Goal: Entertainment & Leisure: Consume media (video, audio)

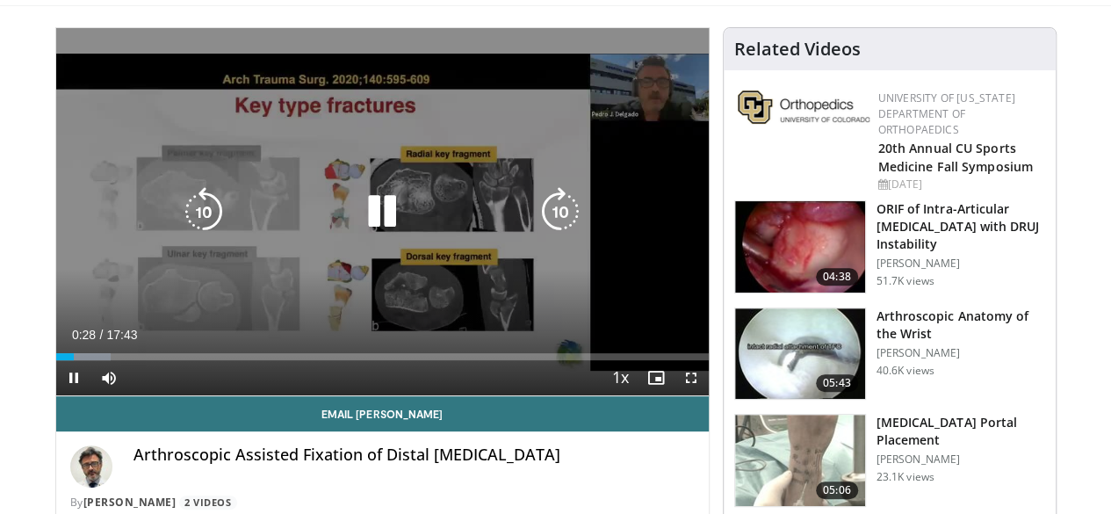
scroll to position [151, 0]
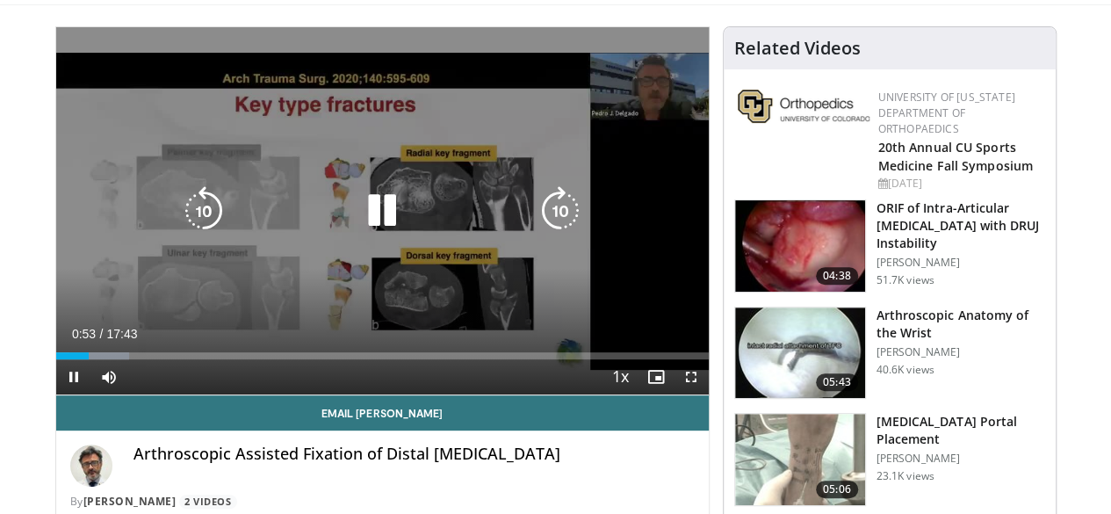
click at [367, 227] on icon "Video Player" at bounding box center [381, 210] width 49 height 49
click at [321, 266] on div "10 seconds Tap to unmute" at bounding box center [382, 210] width 653 height 367
drag, startPoint x: 138, startPoint y: 408, endPoint x: 194, endPoint y: 412, distance: 56.3
click at [194, 394] on div "Current Time 1:25 / Duration 17:43 Pause Skip Backward Skip Forward Mute 100% L…" at bounding box center [382, 376] width 653 height 35
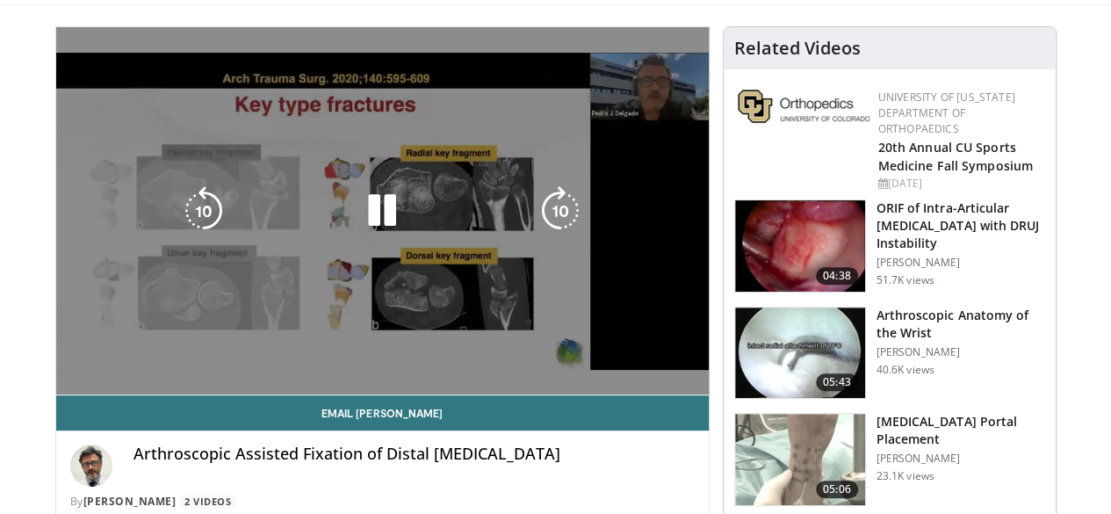
click at [635, 289] on div "10 seconds Tap to unmute" at bounding box center [382, 210] width 653 height 367
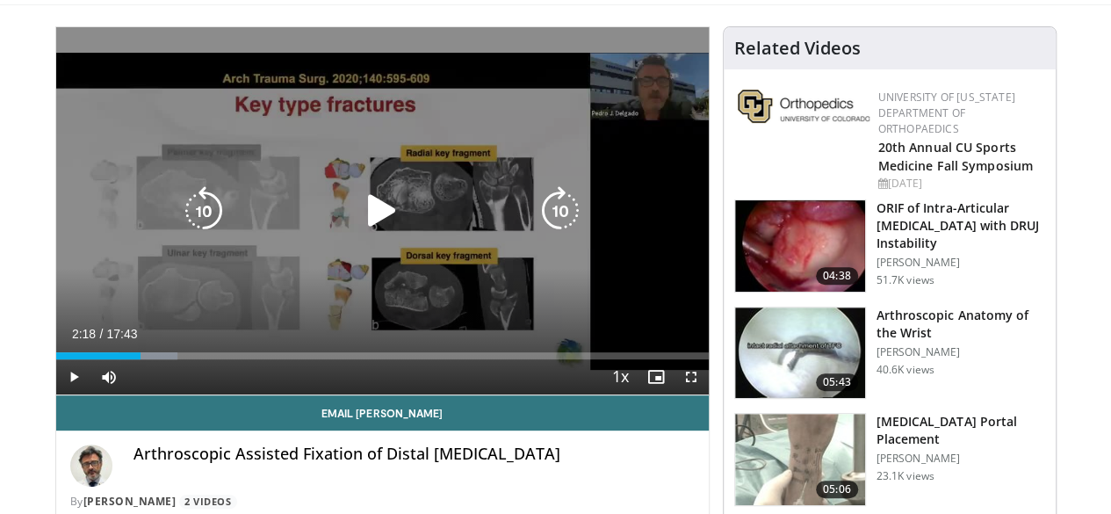
click at [629, 311] on div "10 seconds Tap to unmute" at bounding box center [382, 210] width 653 height 367
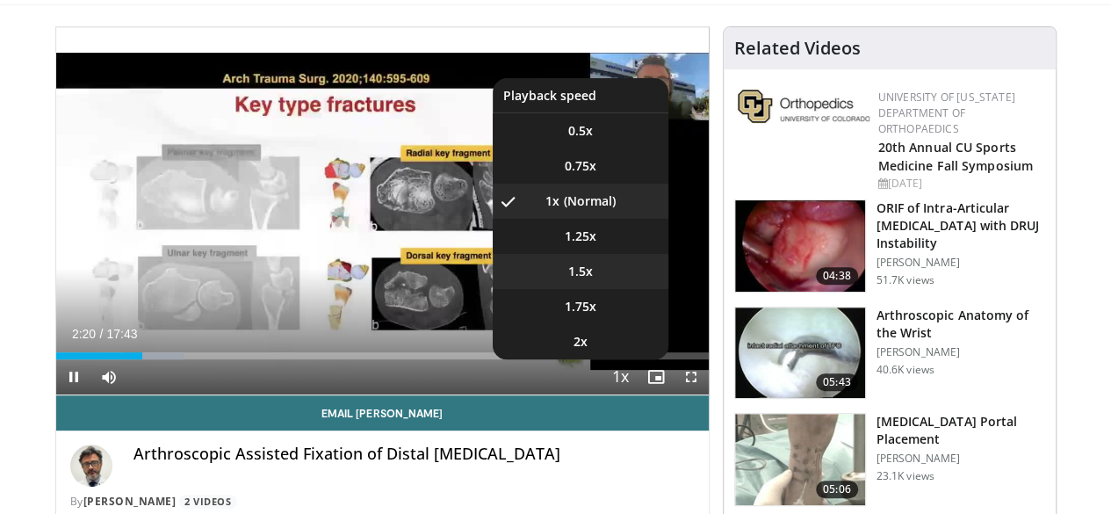
click at [607, 289] on li "1.5x" at bounding box center [581, 271] width 176 height 35
click at [613, 254] on li "1.25x" at bounding box center [581, 236] width 176 height 35
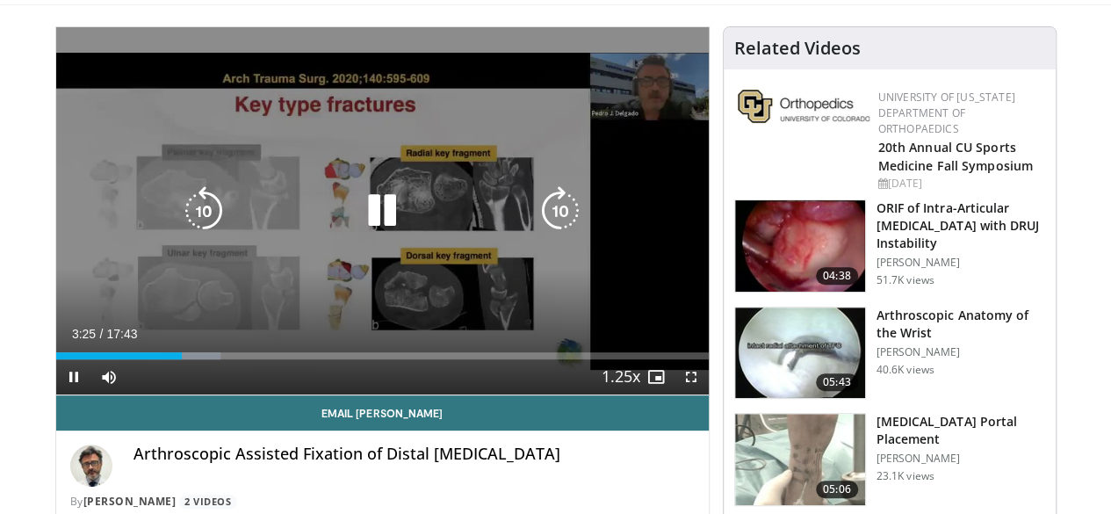
click at [379, 224] on icon "Video Player" at bounding box center [381, 210] width 49 height 49
click at [363, 224] on icon "Video Player" at bounding box center [381, 210] width 49 height 49
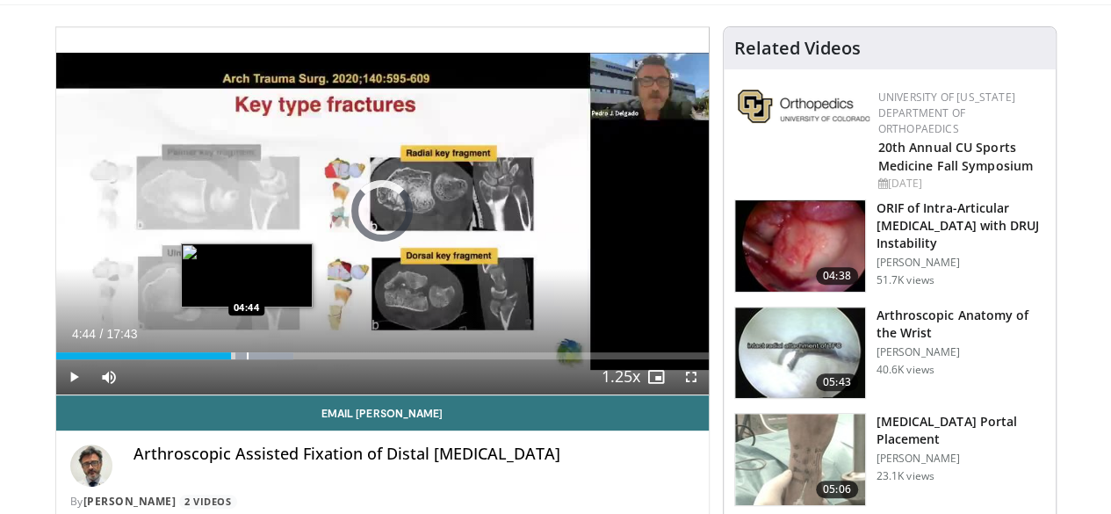
click at [247, 359] on div "Progress Bar" at bounding box center [248, 355] width 2 height 7
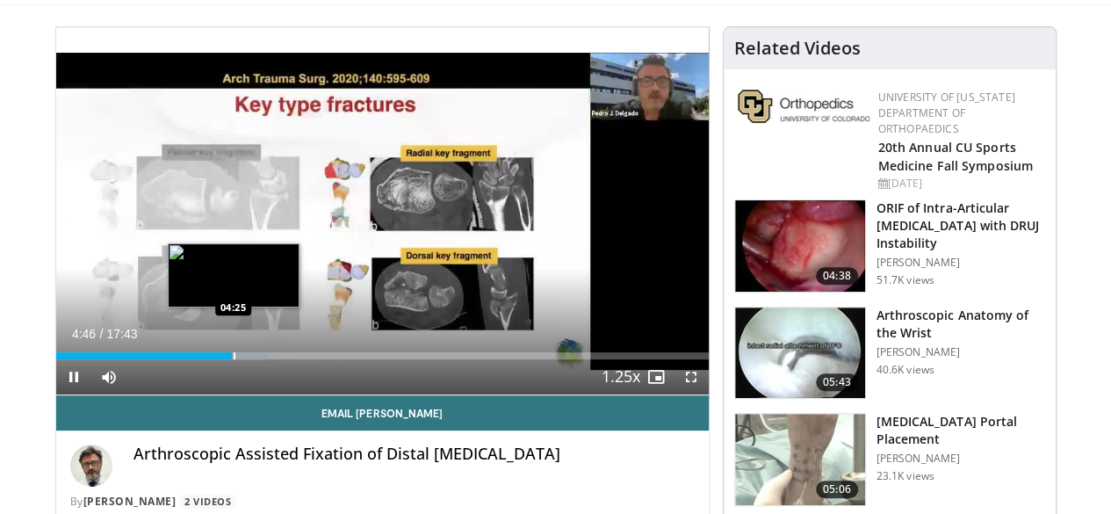
click at [234, 359] on div "Progress Bar" at bounding box center [235, 355] width 2 height 7
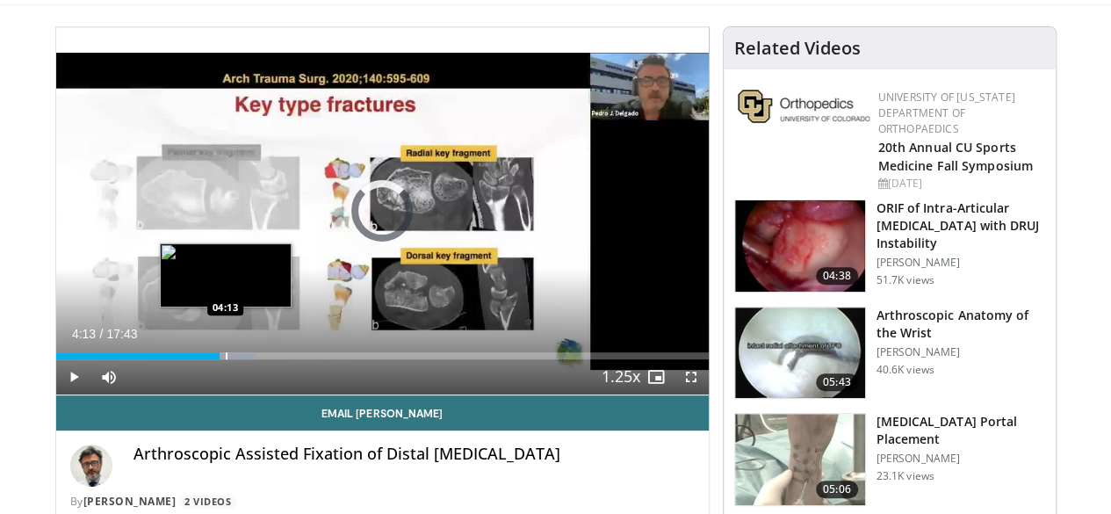
click at [226, 359] on div "Progress Bar" at bounding box center [227, 355] width 2 height 7
click at [169, 359] on div "04:14" at bounding box center [134, 355] width 156 height 7
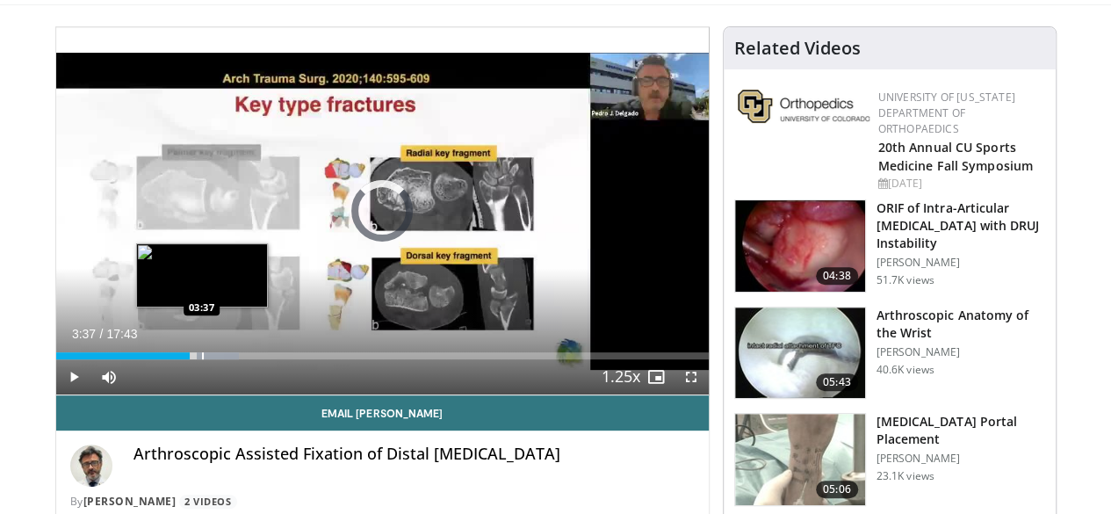
click at [202, 359] on div "Progress Bar" at bounding box center [203, 355] width 2 height 7
click at [149, 359] on div "03:38" at bounding box center [123, 355] width 134 height 7
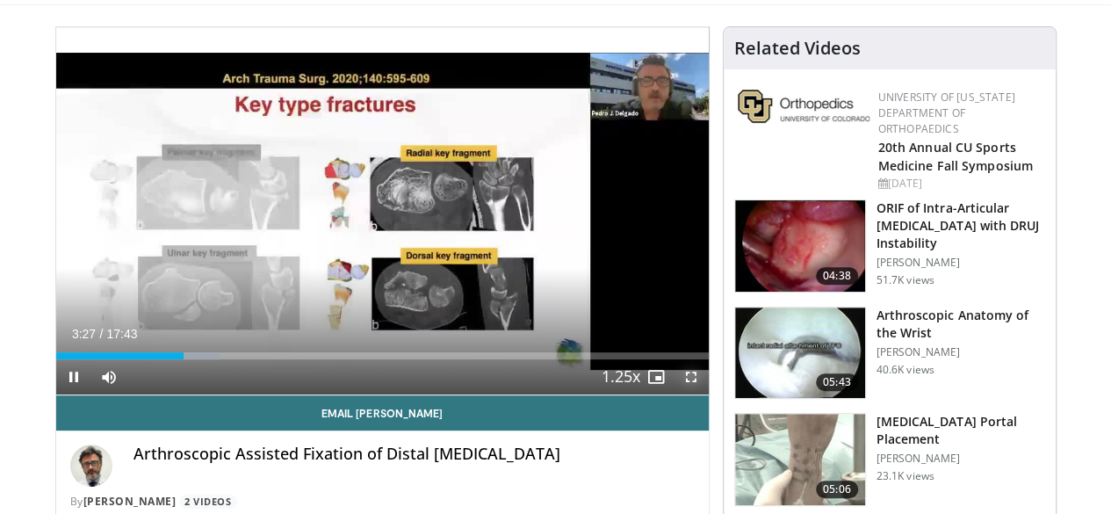
click at [709, 394] on span "Video Player" at bounding box center [691, 376] width 35 height 35
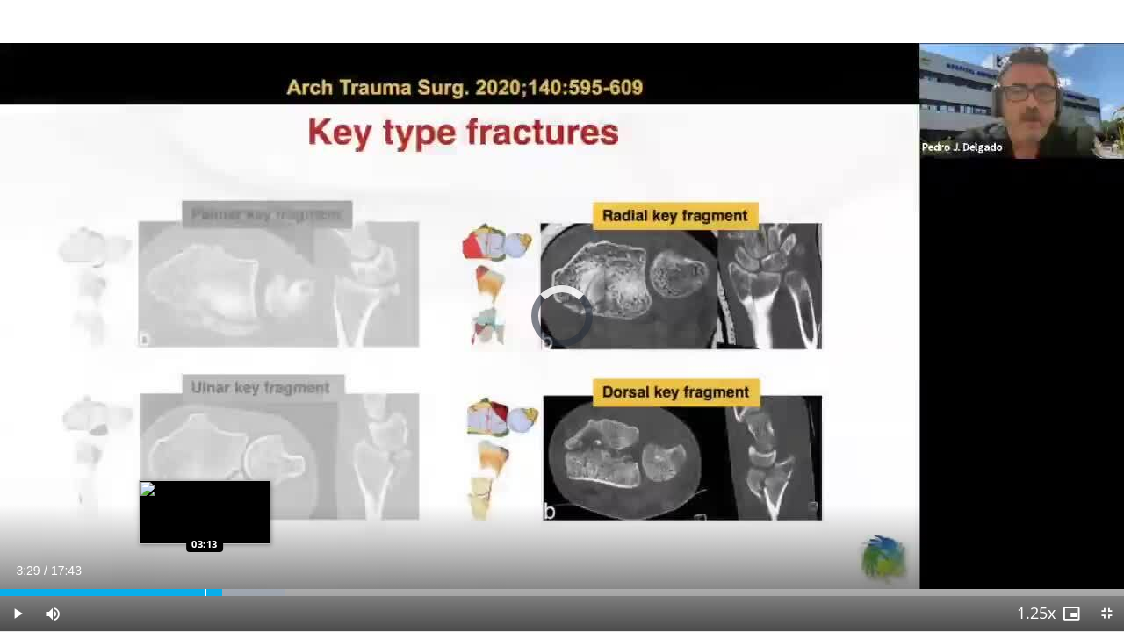
click at [205, 513] on div "Progress Bar" at bounding box center [206, 592] width 2 height 7
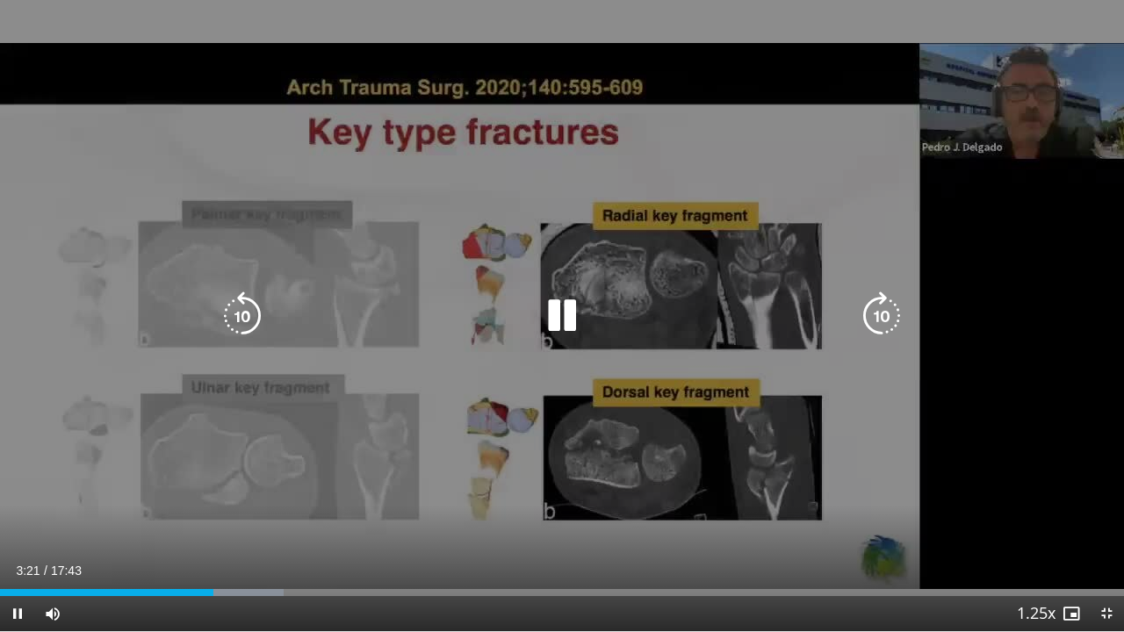
click at [564, 320] on icon "Video Player" at bounding box center [561, 316] width 49 height 49
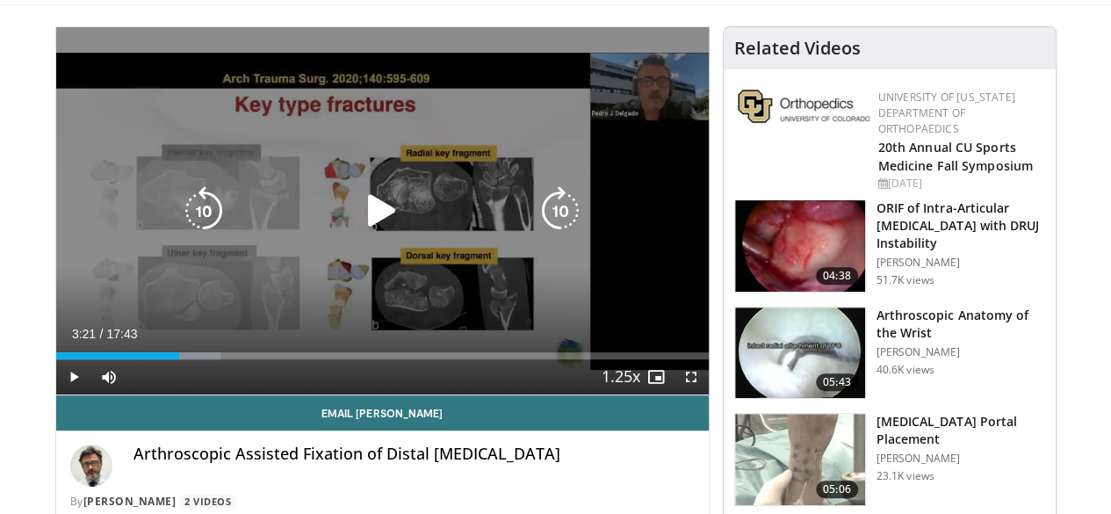
click at [365, 229] on icon "Video Player" at bounding box center [381, 210] width 49 height 49
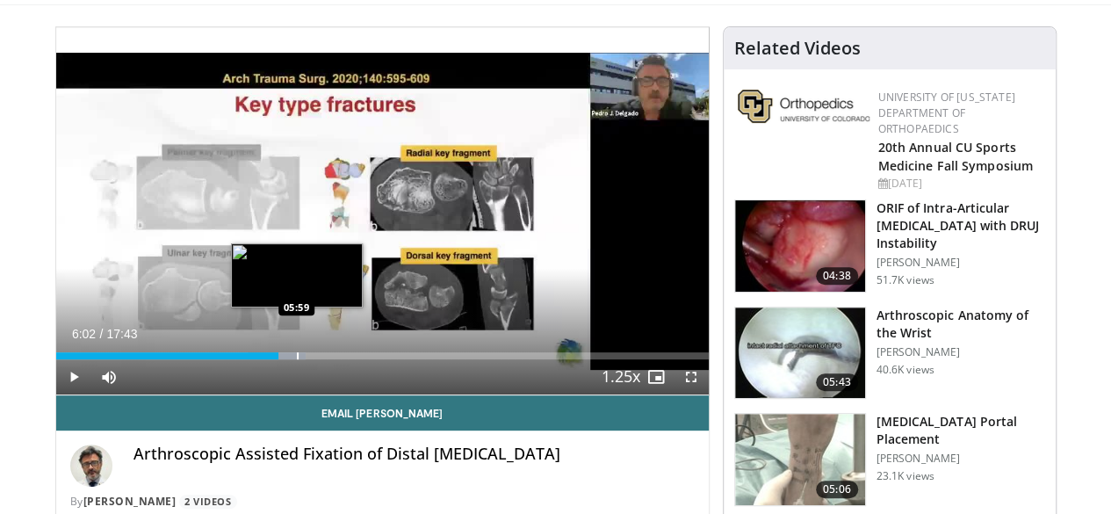
click at [297, 359] on div "Progress Bar" at bounding box center [298, 355] width 2 height 7
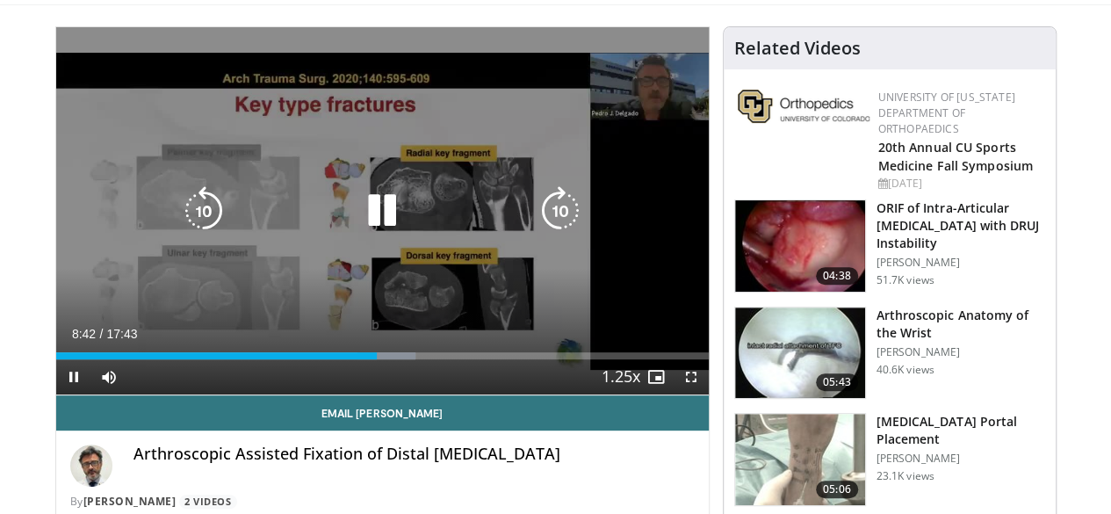
click at [370, 227] on icon "Video Player" at bounding box center [381, 210] width 49 height 49
click at [358, 231] on icon "Video Player" at bounding box center [381, 210] width 49 height 49
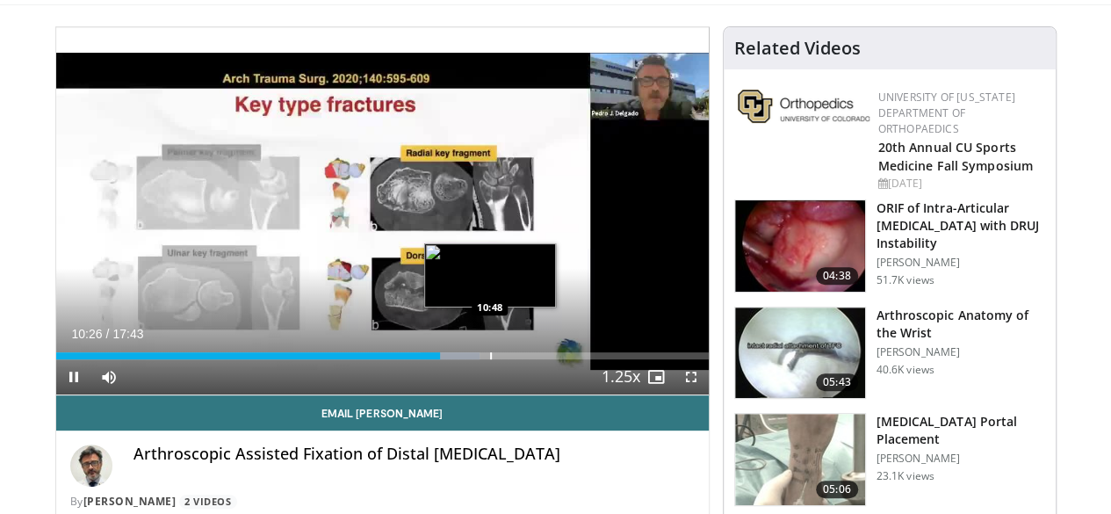
click at [490, 359] on div "Progress Bar" at bounding box center [491, 355] width 2 height 7
click at [509, 359] on div "Progress Bar" at bounding box center [510, 355] width 2 height 7
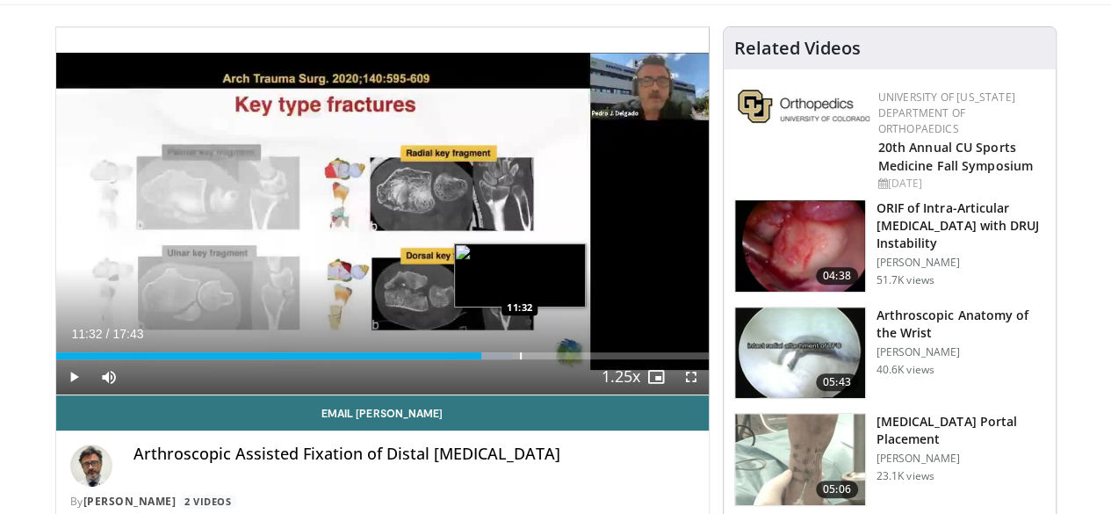
click at [520, 359] on div "Progress Bar" at bounding box center [521, 355] width 2 height 7
click at [539, 359] on div "Progress Bar" at bounding box center [540, 355] width 2 height 7
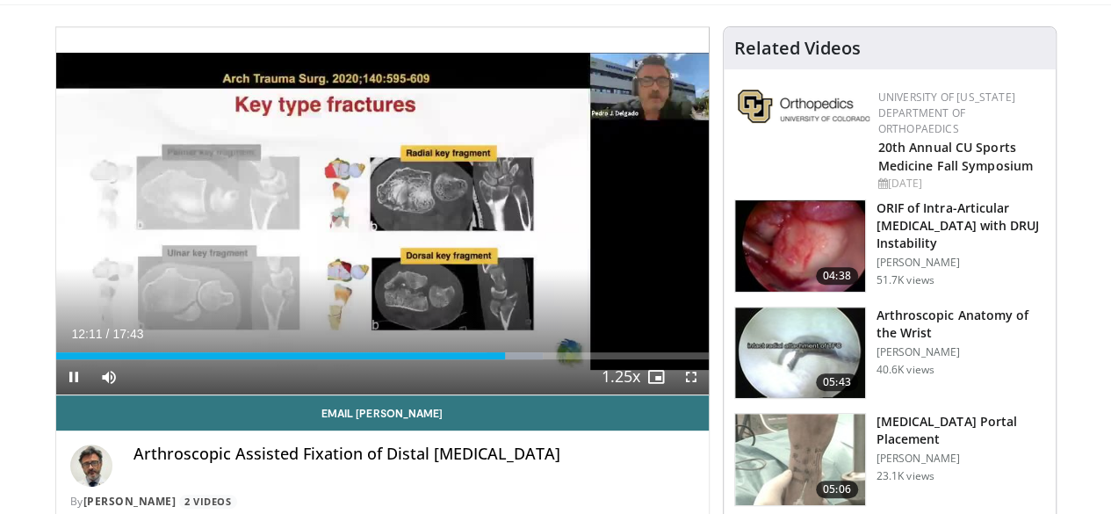
click at [513, 392] on div "Current Time 12:11 / Duration 17:43 Pause Skip Backward Skip Forward Mute 100% …" at bounding box center [382, 376] width 653 height 35
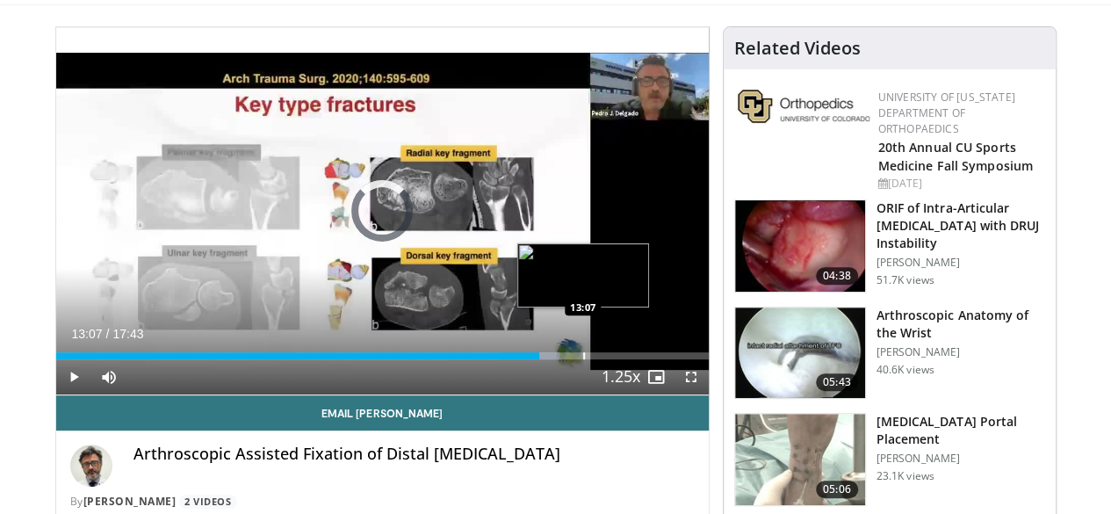
click at [583, 359] on div "Progress Bar" at bounding box center [584, 355] width 2 height 7
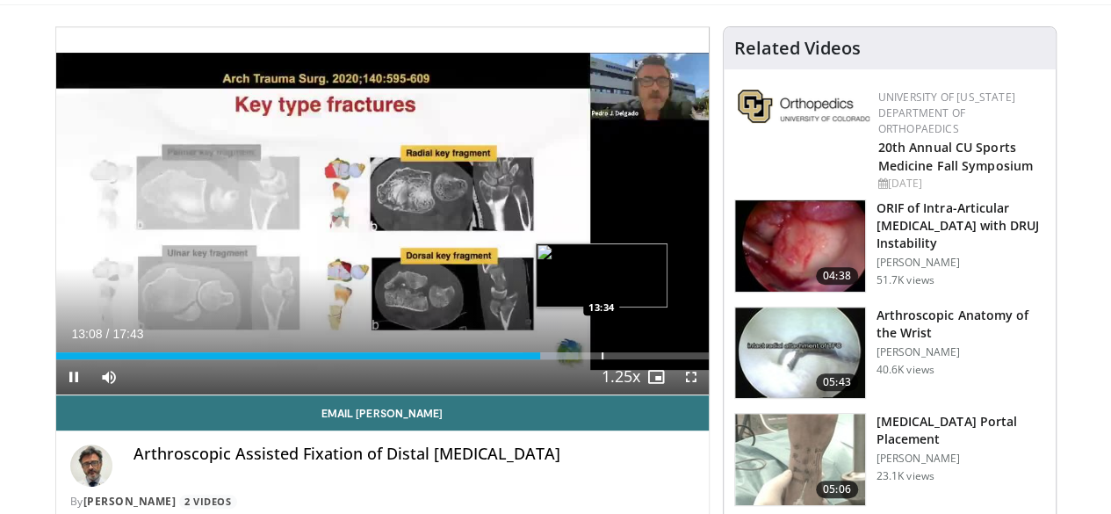
click at [602, 359] on div "Progress Bar" at bounding box center [603, 355] width 2 height 7
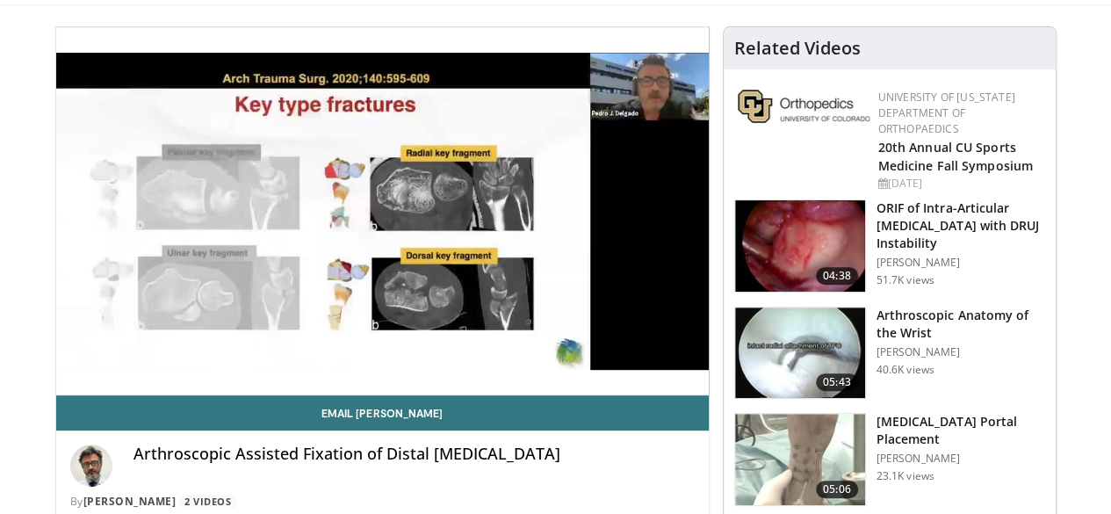
click at [566, 386] on video-js "**********" at bounding box center [382, 211] width 653 height 368
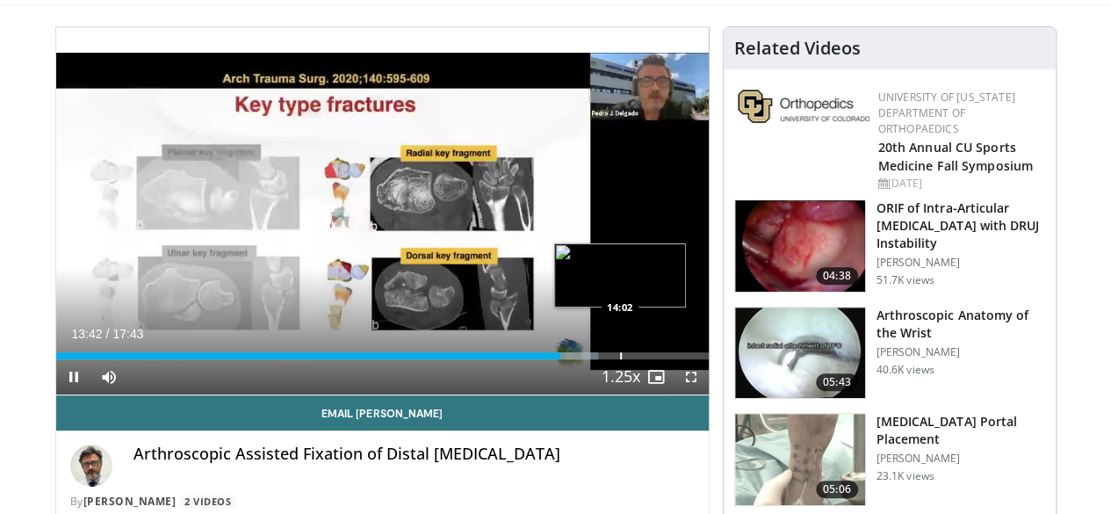
click at [574, 359] on div "Progress Bar" at bounding box center [570, 355] width 56 height 7
click at [634, 359] on div "Progress Bar" at bounding box center [635, 355] width 2 height 7
click at [647, 359] on div "Progress Bar" at bounding box center [648, 355] width 2 height 7
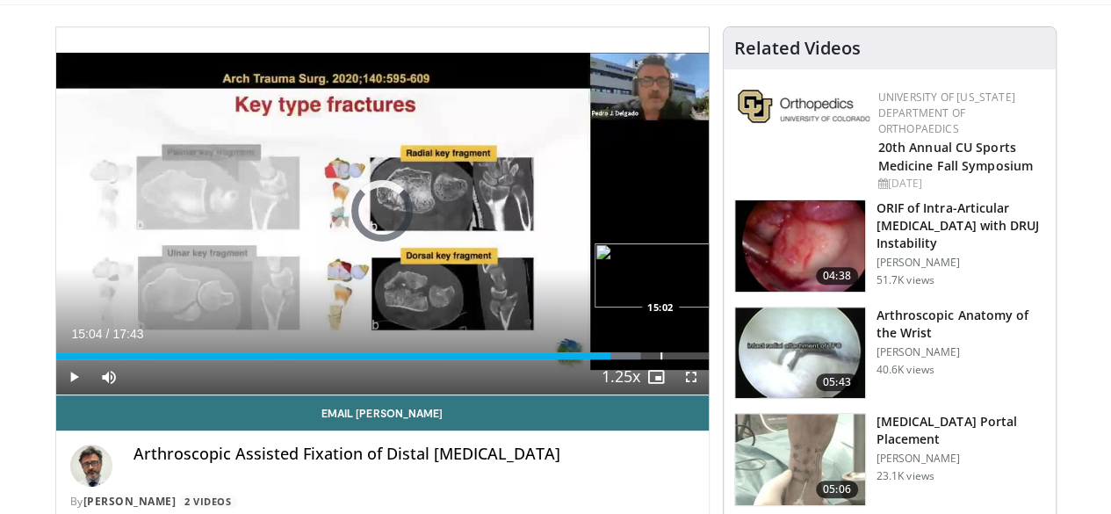
click at [660, 359] on div "Progress Bar" at bounding box center [661, 355] width 2 height 7
click at [673, 359] on div "Progress Bar" at bounding box center [674, 355] width 2 height 7
click at [693, 359] on div "Progress Bar" at bounding box center [694, 355] width 2 height 7
click at [712, 359] on div "Progress Bar" at bounding box center [713, 355] width 2 height 7
click at [730, 359] on div "Progress Bar" at bounding box center [731, 355] width 2 height 7
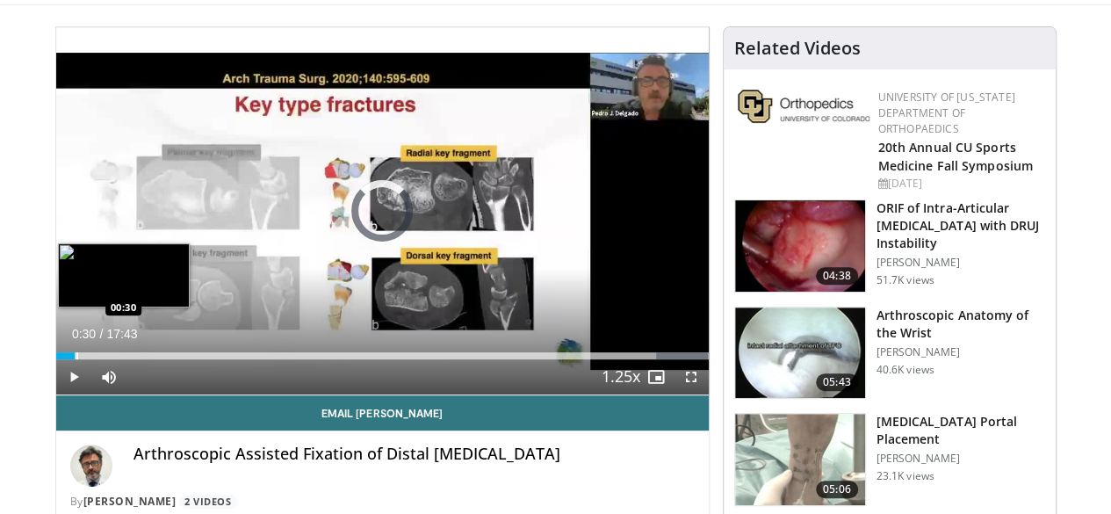
click at [56, 359] on div "Loaded : 100.00% 00:30 00:30" at bounding box center [382, 351] width 653 height 17
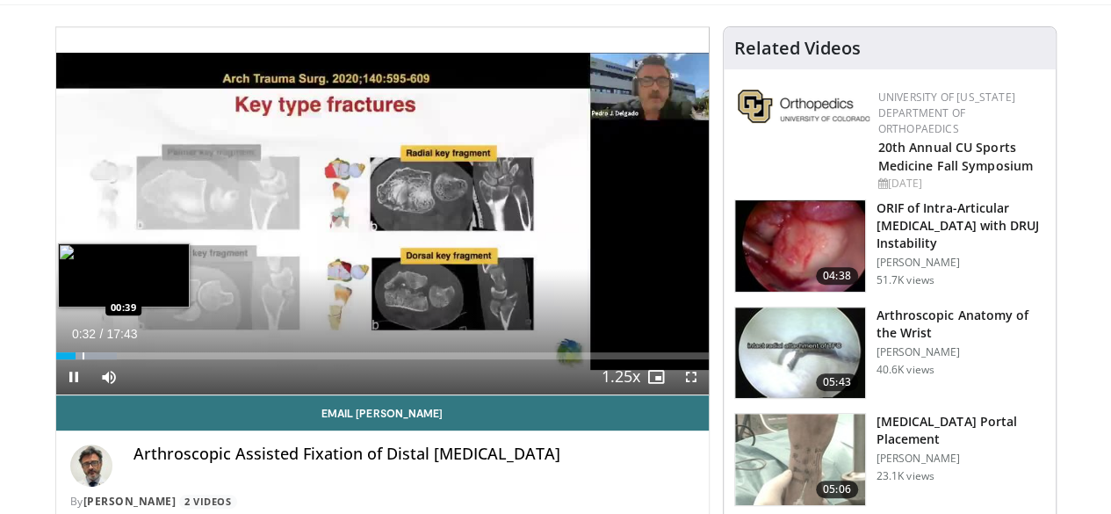
click at [83, 359] on div "Progress Bar" at bounding box center [84, 355] width 2 height 7
click at [89, 359] on div "Progress Bar" at bounding box center [90, 355] width 2 height 7
click at [97, 359] on div "Progress Bar" at bounding box center [98, 355] width 2 height 7
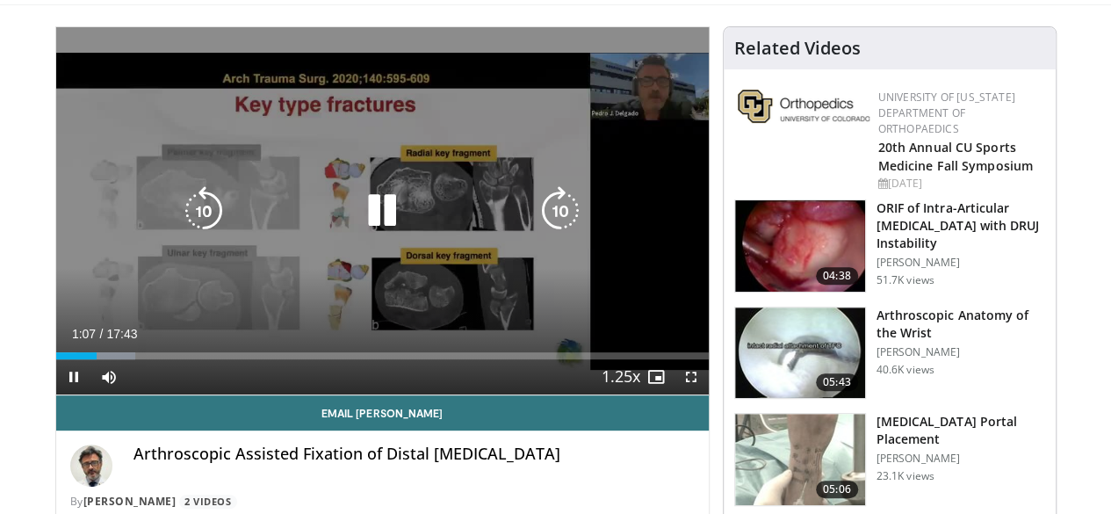
click at [369, 229] on icon "Video Player" at bounding box center [381, 210] width 49 height 49
